Goal: Navigation & Orientation: Find specific page/section

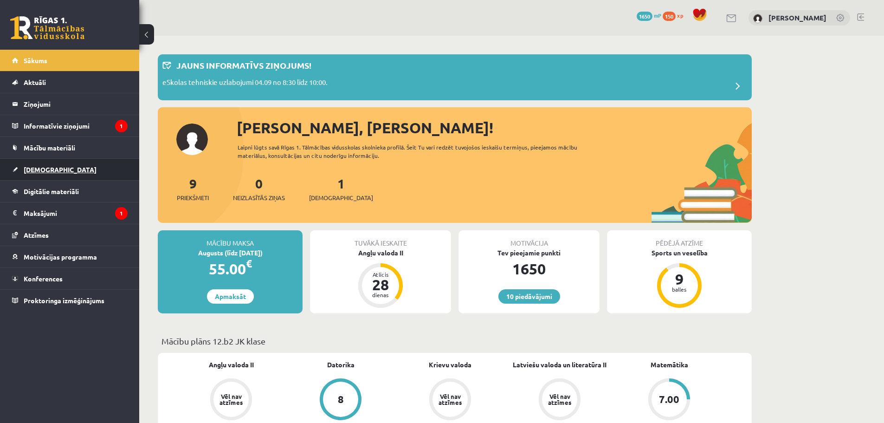
click at [58, 168] on link "[DEMOGRAPHIC_DATA]" at bounding box center [70, 169] width 116 height 21
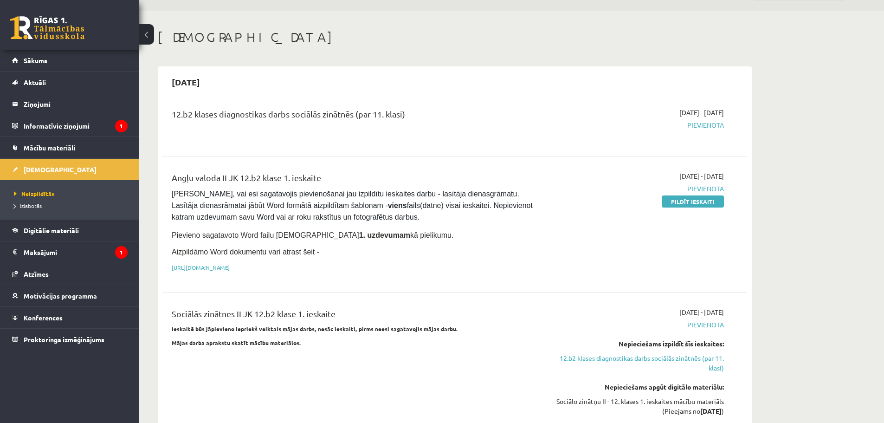
scroll to position [46, 0]
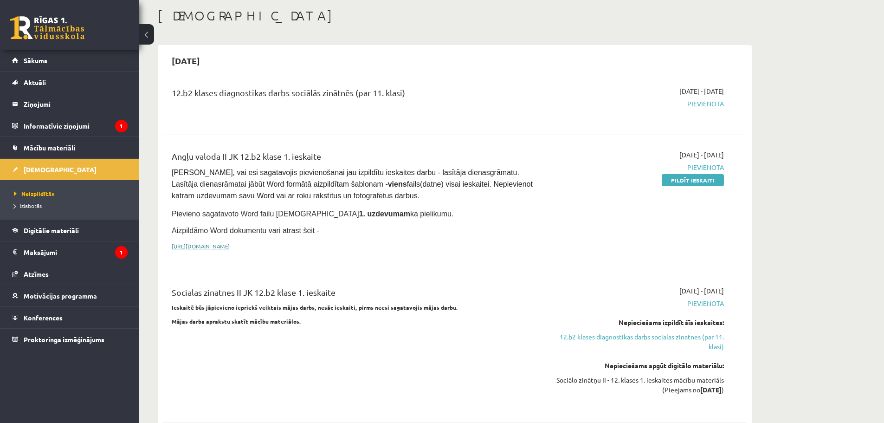
click at [230, 242] on link "[URL][DOMAIN_NAME]" at bounding box center [201, 245] width 58 height 7
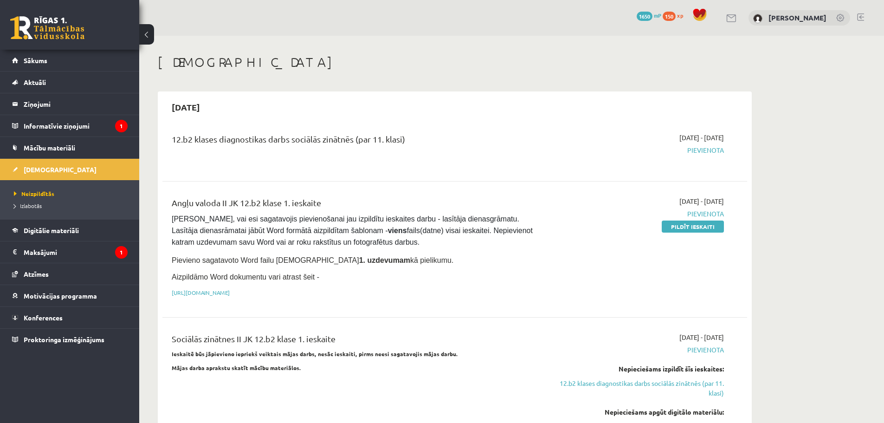
click at [53, 26] on link at bounding box center [47, 27] width 74 height 23
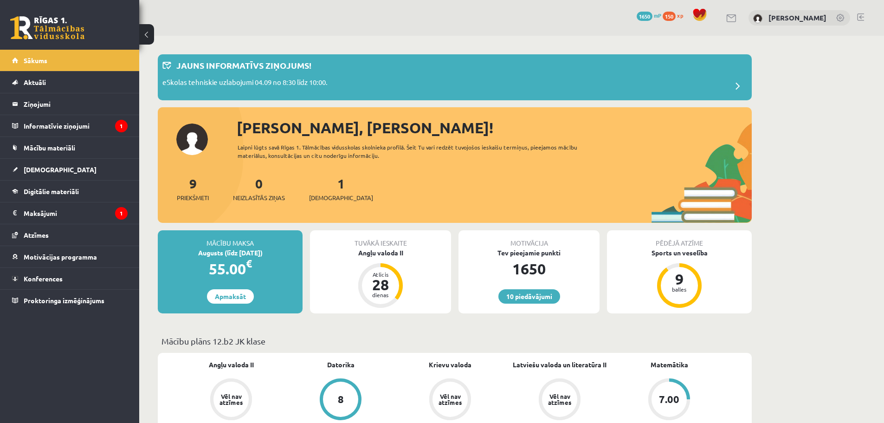
click at [863, 16] on link at bounding box center [860, 16] width 7 height 7
